Goal: Transaction & Acquisition: Subscribe to service/newsletter

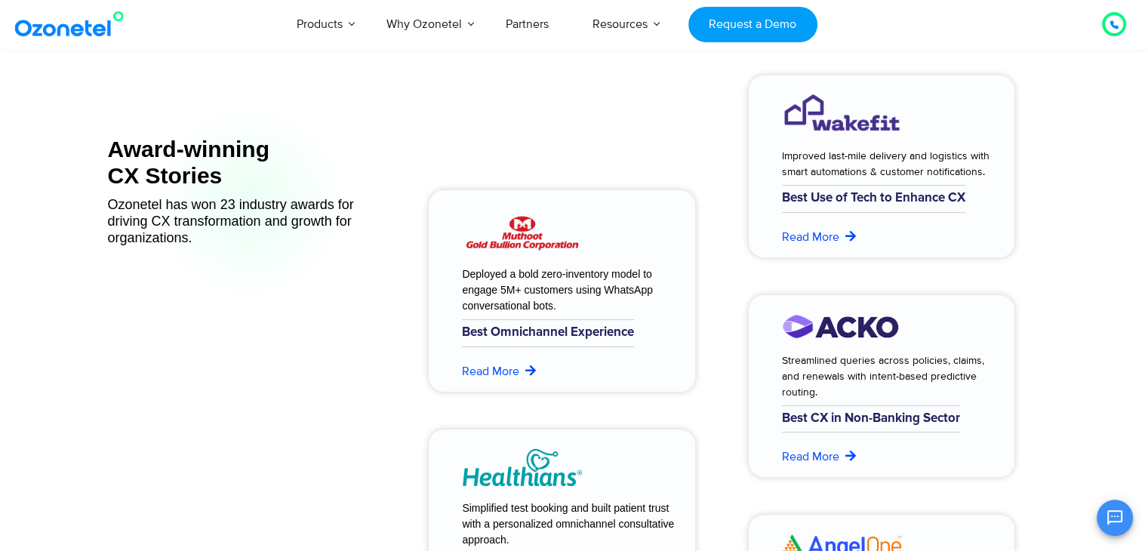
scroll to position [6010, 0]
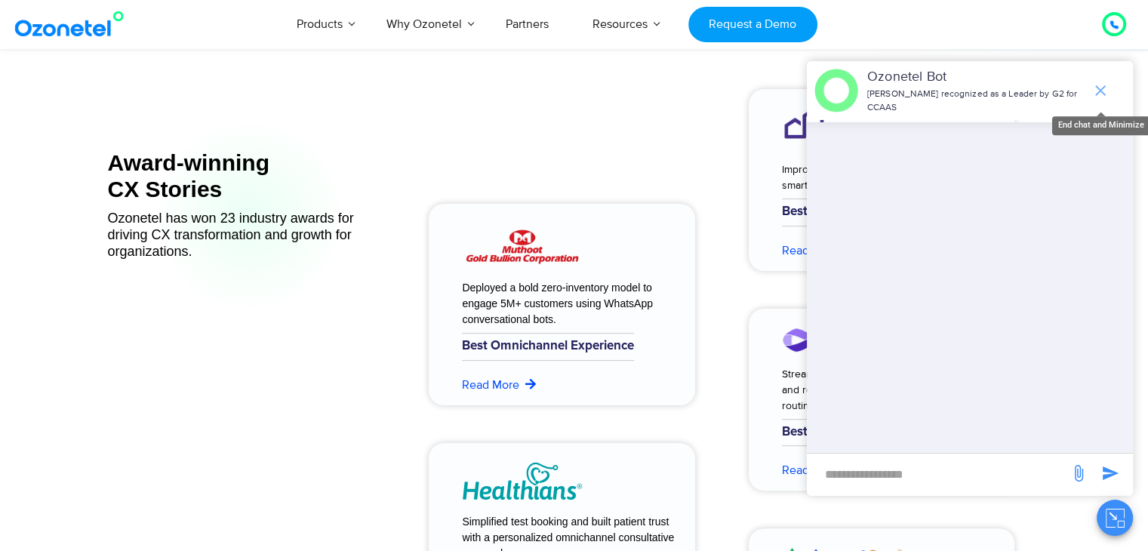
click at [1097, 91] on icon "end chat or minimize" at bounding box center [1101, 91] width 18 height 18
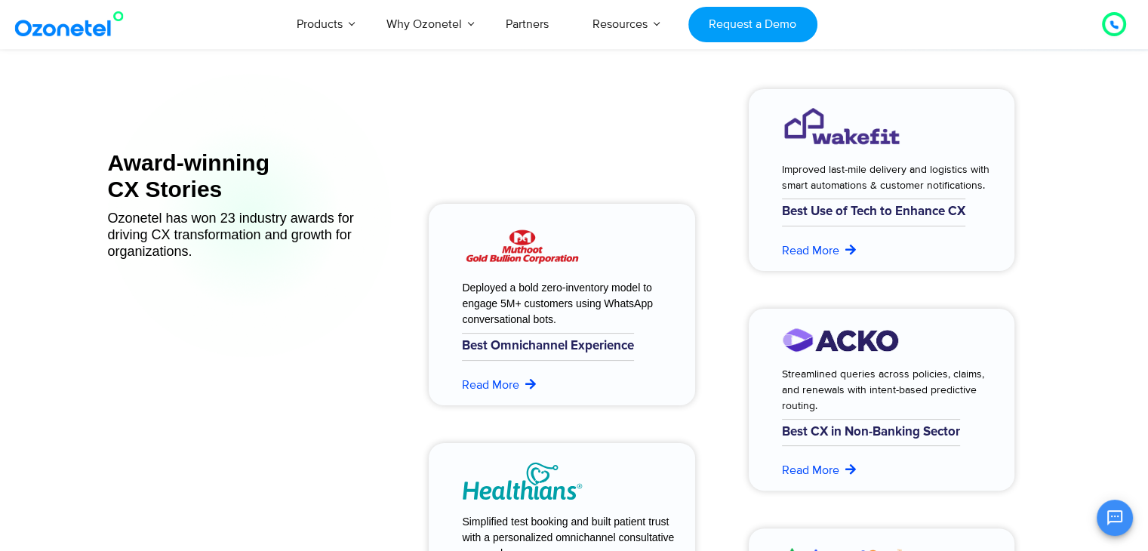
click at [1113, 23] on icon at bounding box center [1114, 25] width 8 height 8
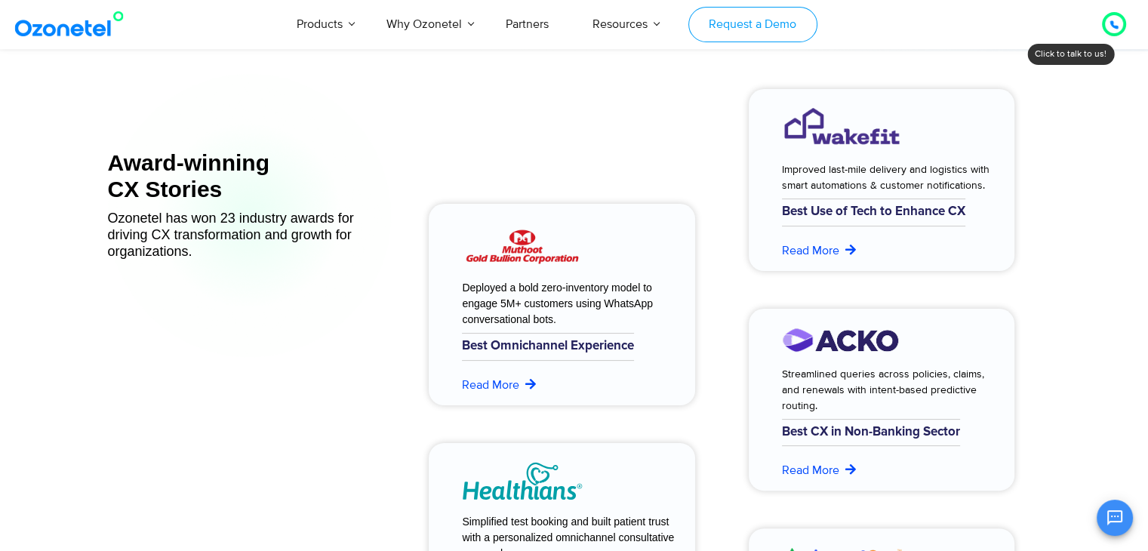
click at [759, 19] on link "Request a Demo" at bounding box center [752, 24] width 129 height 35
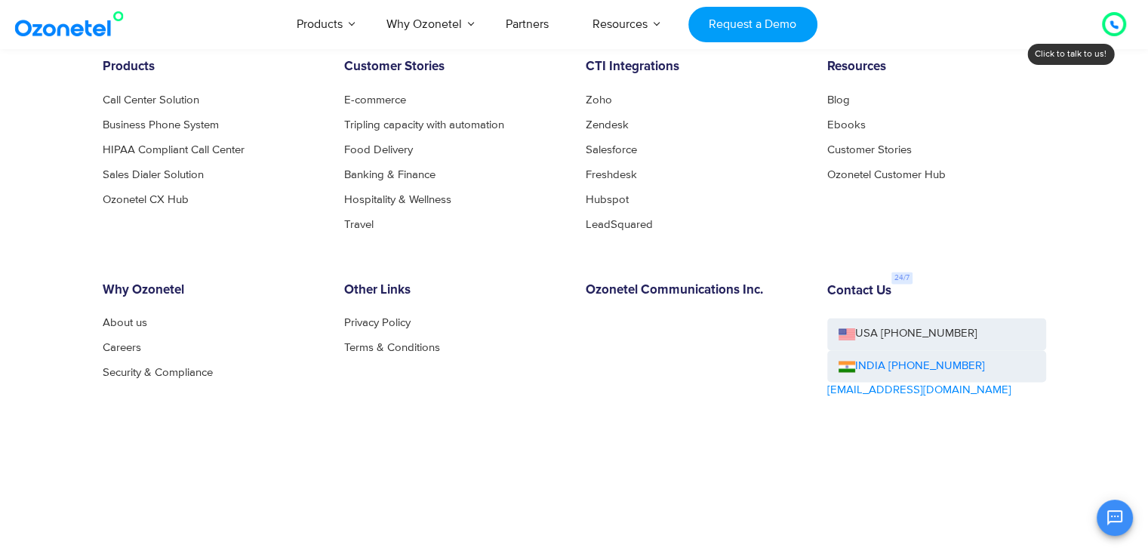
scroll to position [2419, 0]
